Goal: Information Seeking & Learning: Learn about a topic

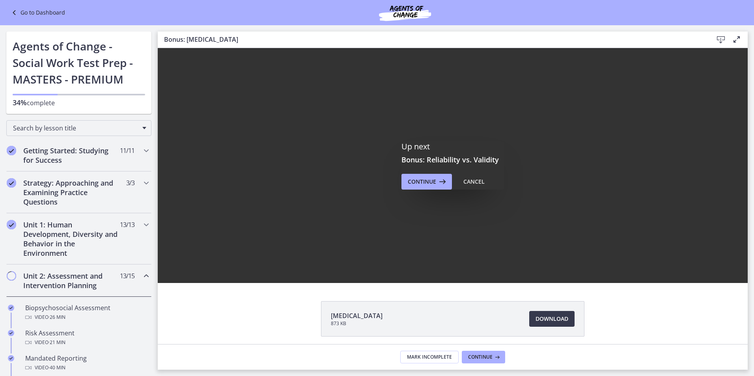
scroll to position [315, 0]
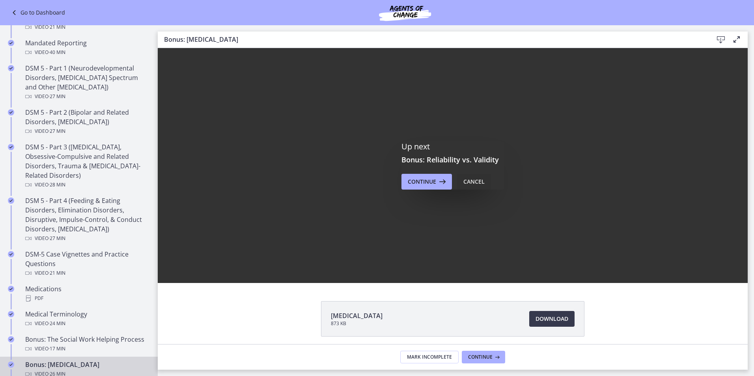
click at [468, 185] on div "Cancel" at bounding box center [473, 181] width 21 height 9
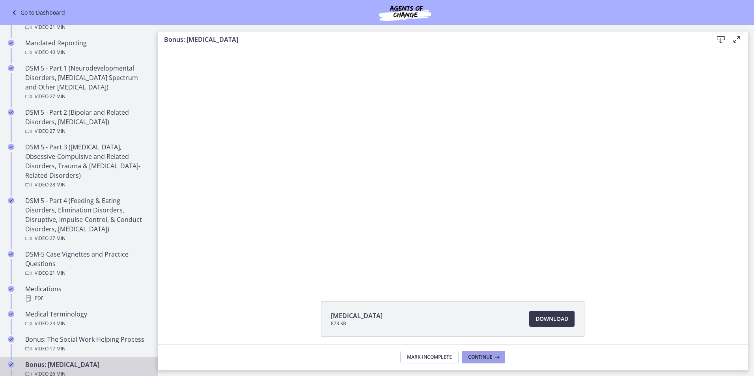
click at [474, 356] on span "Continue" at bounding box center [480, 357] width 24 height 6
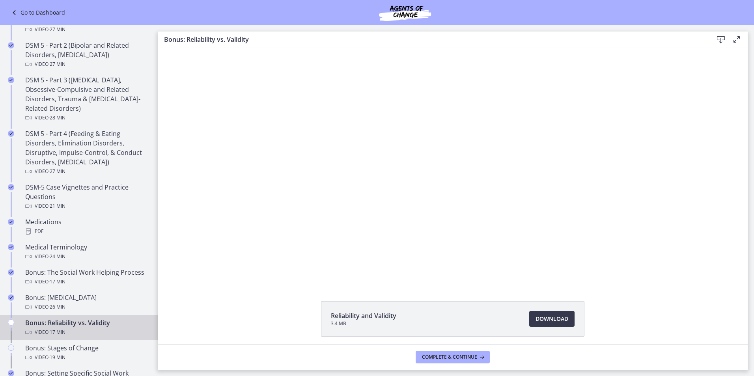
scroll to position [434, 0]
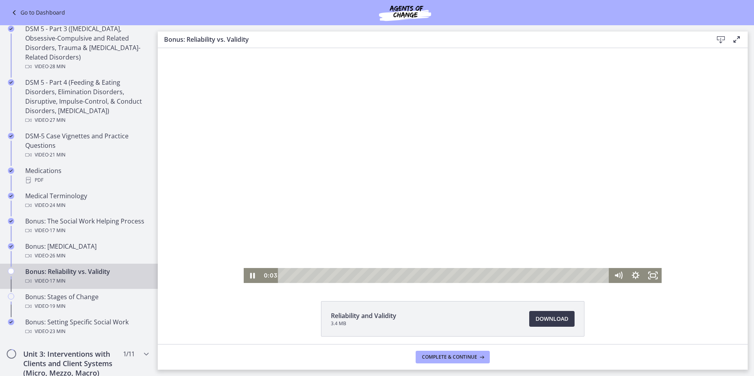
click at [335, 187] on div at bounding box center [453, 165] width 418 height 235
click at [322, 195] on div at bounding box center [453, 165] width 418 height 235
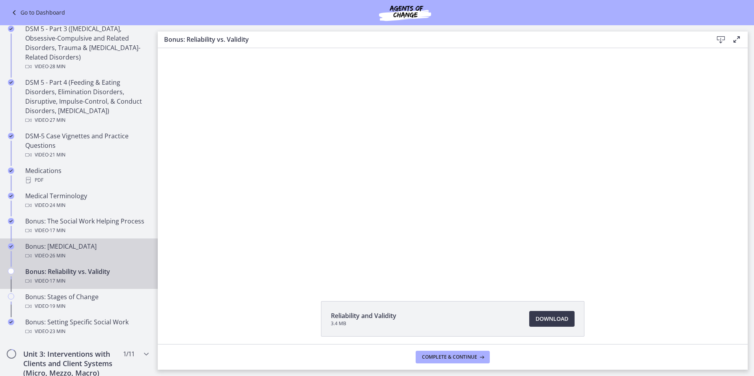
click at [67, 250] on div "Bonus: [MEDICAL_DATA] Video · 26 min" at bounding box center [86, 251] width 123 height 19
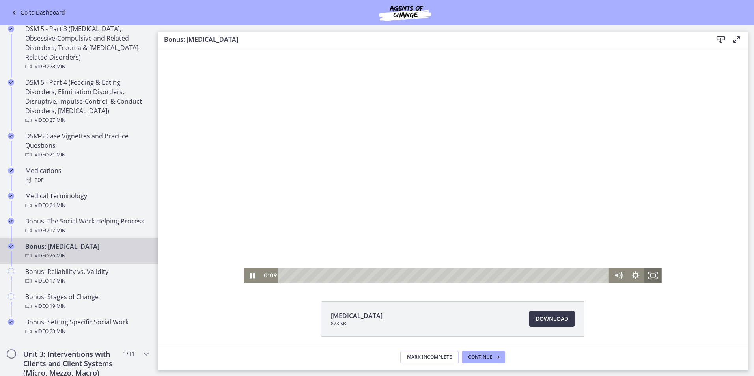
click at [648, 270] on icon "Fullscreen" at bounding box center [652, 275] width 17 height 15
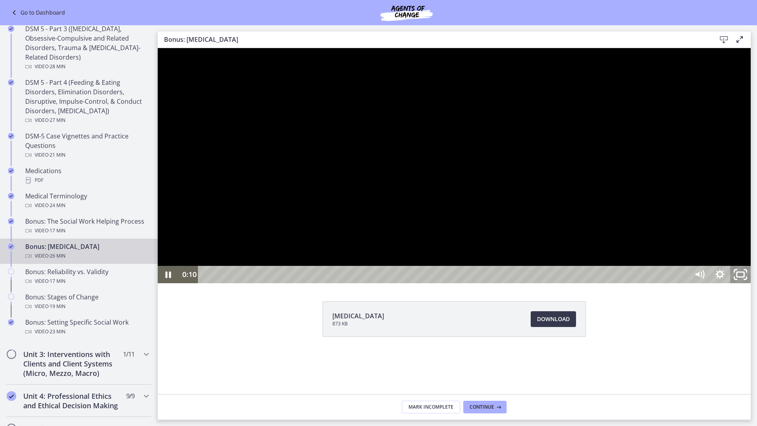
click at [752, 285] on icon "Unfullscreen" at bounding box center [740, 274] width 24 height 21
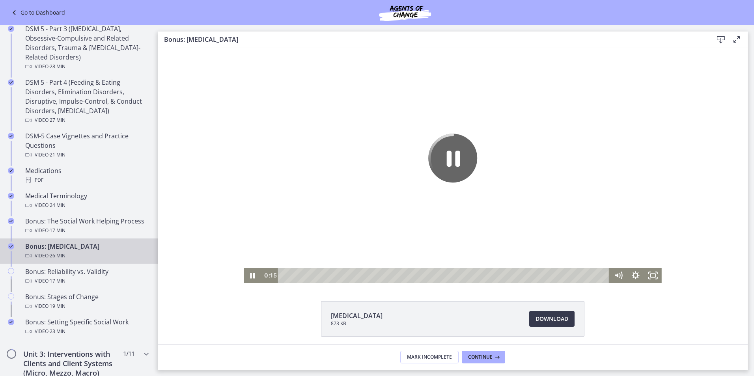
click at [523, 236] on div at bounding box center [453, 165] width 418 height 235
click at [523, 217] on div at bounding box center [453, 165] width 418 height 235
click at [648, 275] on icon "Fullscreen" at bounding box center [652, 275] width 17 height 15
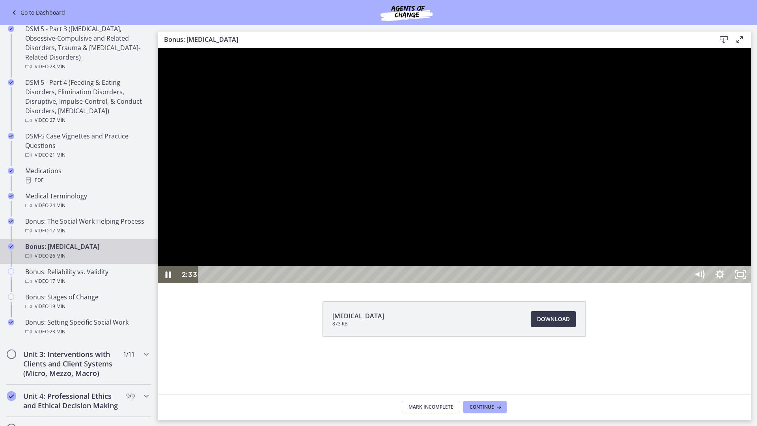
click at [751, 129] on div at bounding box center [454, 165] width 593 height 235
click at [751, 283] on icon "Unfullscreen" at bounding box center [740, 274] width 20 height 17
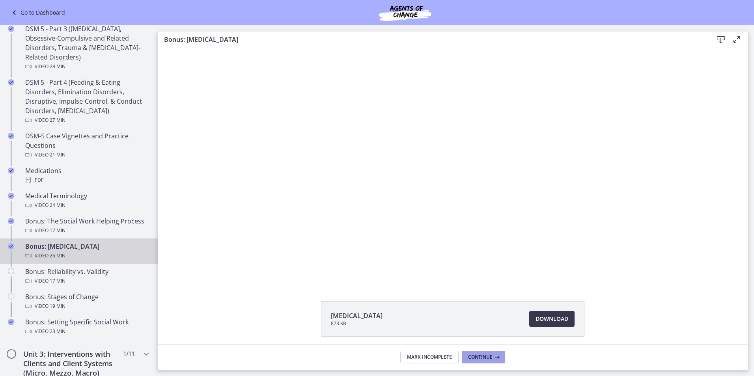
drag, startPoint x: 491, startPoint y: 360, endPoint x: 509, endPoint y: 359, distance: 18.1
click at [491, 359] on span "Continue" at bounding box center [480, 357] width 24 height 6
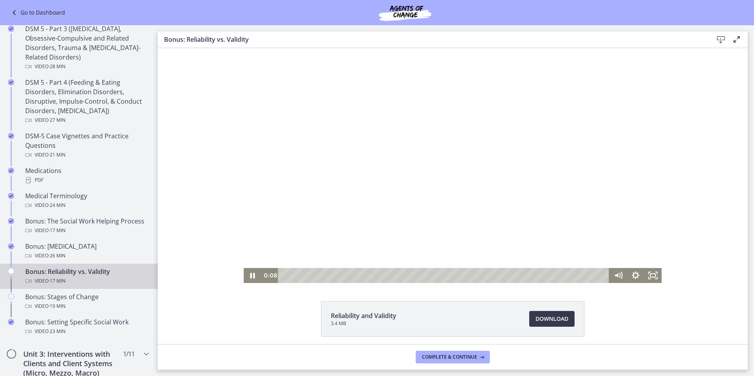
click at [363, 139] on div at bounding box center [453, 165] width 418 height 235
